Goal: Task Accomplishment & Management: Use online tool/utility

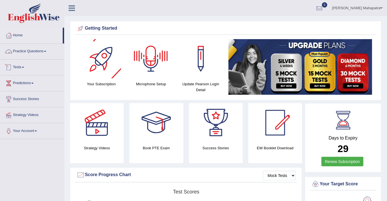
click at [28, 52] on link "Practice Questions" at bounding box center [32, 51] width 64 height 14
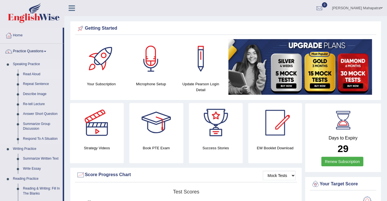
click at [29, 73] on link "Read Aloud" at bounding box center [41, 74] width 42 height 10
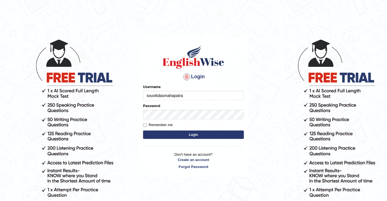
type input "souvikdasmahapatra"
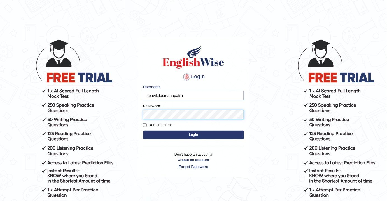
click at [143, 131] on button "Login" at bounding box center [193, 135] width 101 height 8
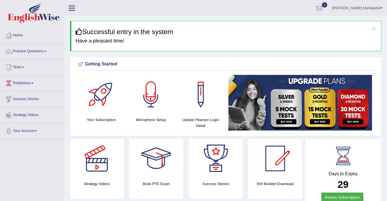
click at [31, 48] on link "Practice Questions" at bounding box center [32, 51] width 64 height 14
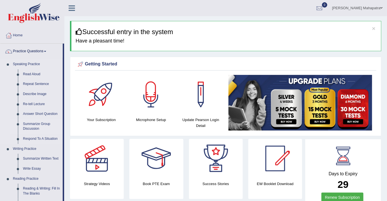
click at [33, 126] on link "Summarize Group Discussion" at bounding box center [41, 126] width 42 height 15
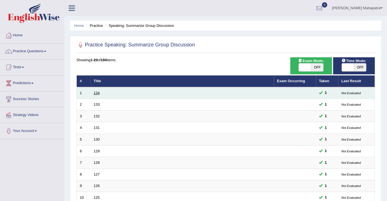
click at [96, 93] on link "134" at bounding box center [97, 93] width 6 height 4
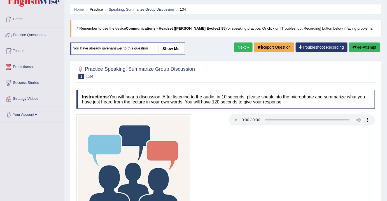
scroll to position [92, 0]
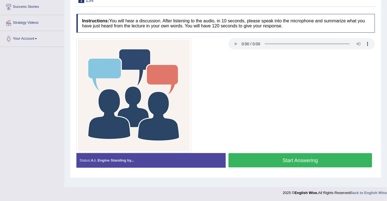
click at [284, 163] on button "Start Answering" at bounding box center [300, 160] width 144 height 14
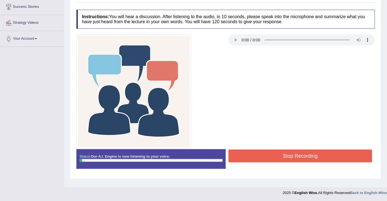
click at [271, 157] on button "Stop Recording" at bounding box center [300, 156] width 144 height 13
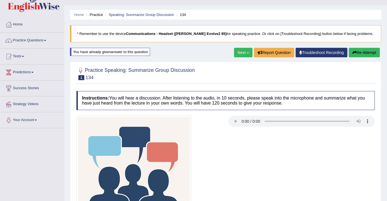
scroll to position [0, 0]
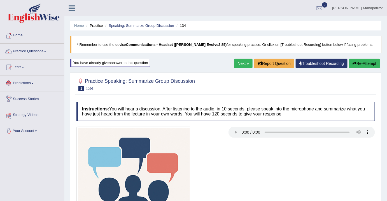
click at [27, 130] on link "Your Account" at bounding box center [32, 130] width 64 height 14
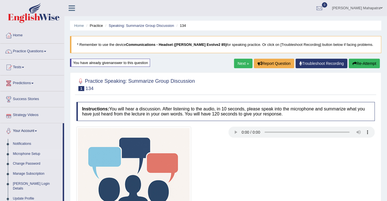
click at [27, 154] on link "Microphone Setup" at bounding box center [36, 154] width 52 height 10
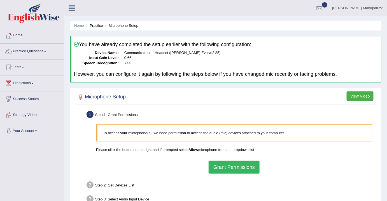
click at [224, 167] on button "Grant Permissions" at bounding box center [234, 167] width 51 height 13
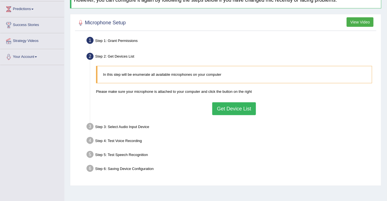
scroll to position [76, 0]
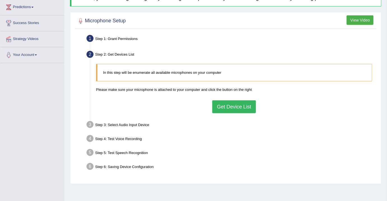
click at [221, 103] on button "Get Device List" at bounding box center [234, 107] width 44 height 13
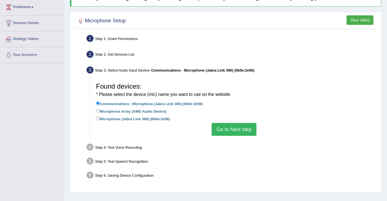
click at [116, 119] on label "Microphone (Jabra Link 390) (0b0e:2e56)" at bounding box center [133, 119] width 74 height 6
click at [100, 119] on input "Microphone (Jabra Link 390) (0b0e:2e56)" at bounding box center [98, 119] width 4 height 4
radio input "true"
click at [228, 126] on button "Go to Next step" at bounding box center [234, 129] width 45 height 13
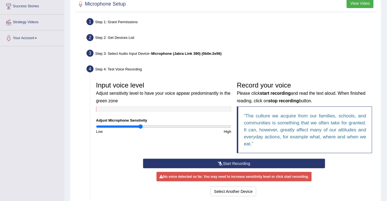
scroll to position [102, 0]
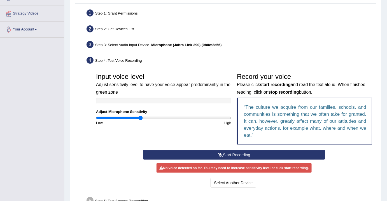
click at [230, 152] on button "Start Recording" at bounding box center [234, 155] width 182 height 10
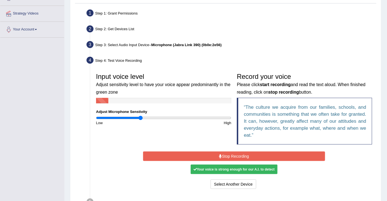
click at [232, 157] on button "Stop Recording" at bounding box center [234, 157] width 182 height 10
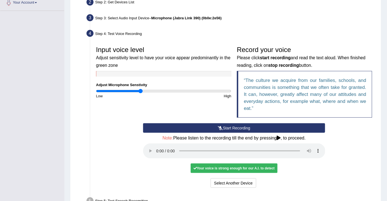
scroll to position [153, 0]
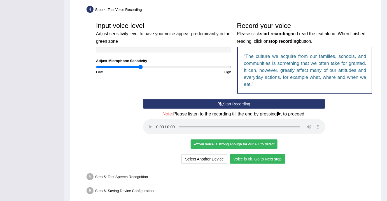
click at [234, 102] on button "Start Recording" at bounding box center [234, 104] width 182 height 10
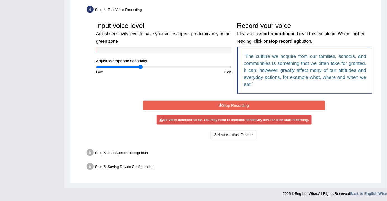
scroll to position [151, 0]
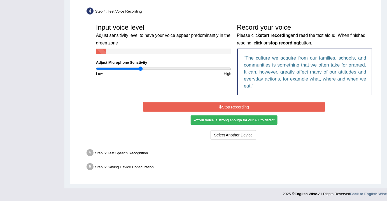
click at [234, 107] on button "Stop Recording" at bounding box center [234, 107] width 182 height 10
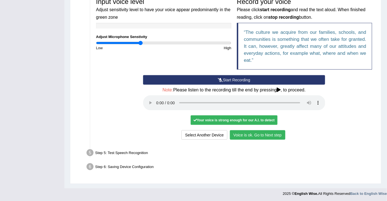
click at [259, 133] on button "Voice is ok. Go to Next step" at bounding box center [257, 135] width 55 height 10
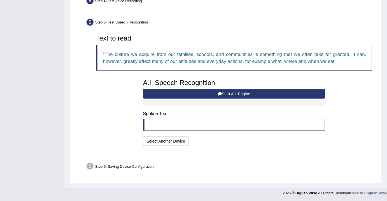
scroll to position [148, 0]
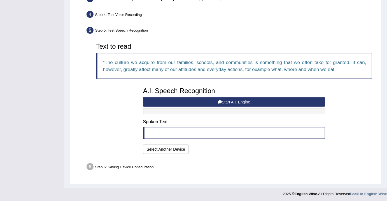
click at [220, 102] on icon at bounding box center [220, 102] width 4 height 4
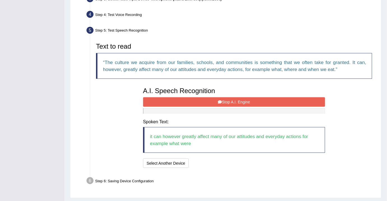
click at [228, 100] on button "Stop A.I. Engine" at bounding box center [234, 102] width 182 height 10
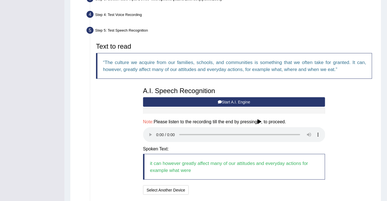
click at [224, 102] on button "Start A.I. Engine" at bounding box center [234, 102] width 182 height 10
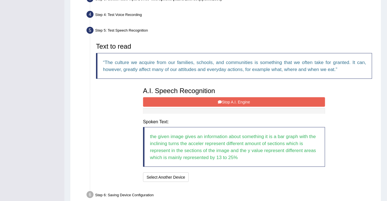
click at [208, 96] on div "A.I. Speech Recognition Start A.I. Engine Stop A.I. Engine Note: Please listen …" at bounding box center [234, 134] width 188 height 99
click at [209, 98] on button "Stop A.I. Engine" at bounding box center [234, 102] width 182 height 10
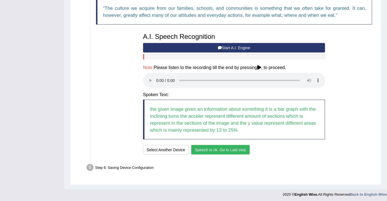
scroll to position [203, 0]
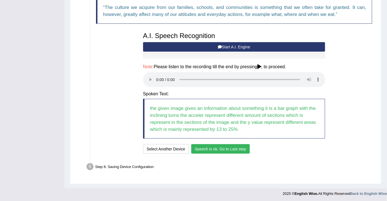
click at [213, 148] on button "Speech is ok. Go to Last step" at bounding box center [220, 149] width 59 height 10
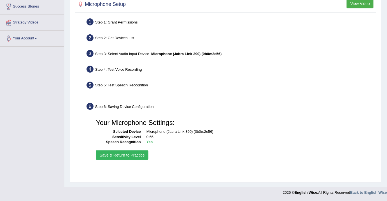
scroll to position [92, 0]
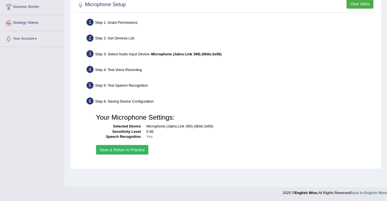
click at [132, 149] on button "Save & Return to Practice" at bounding box center [122, 150] width 52 height 10
